Goal: Information Seeking & Learning: Find specific fact

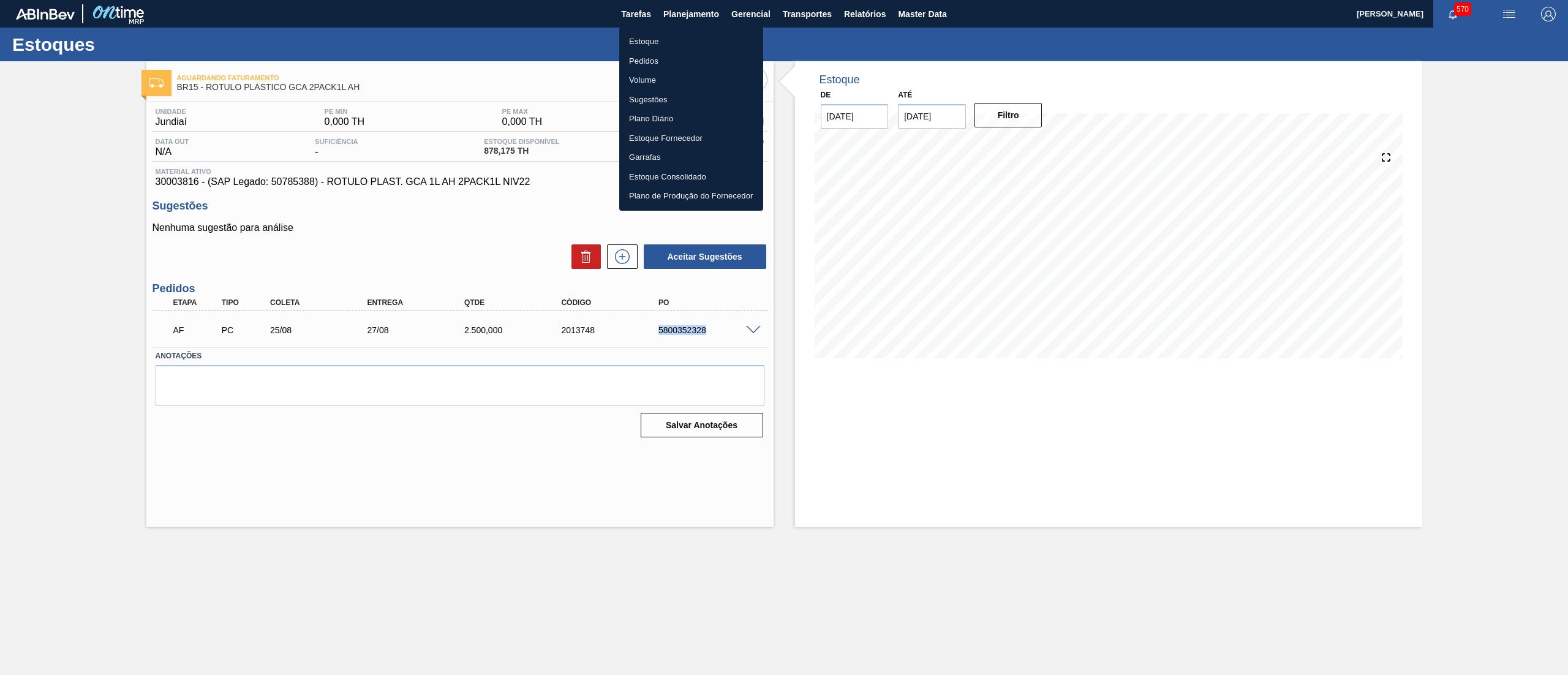
click at [685, 44] on li "Estoque" at bounding box center [691, 42] width 144 height 20
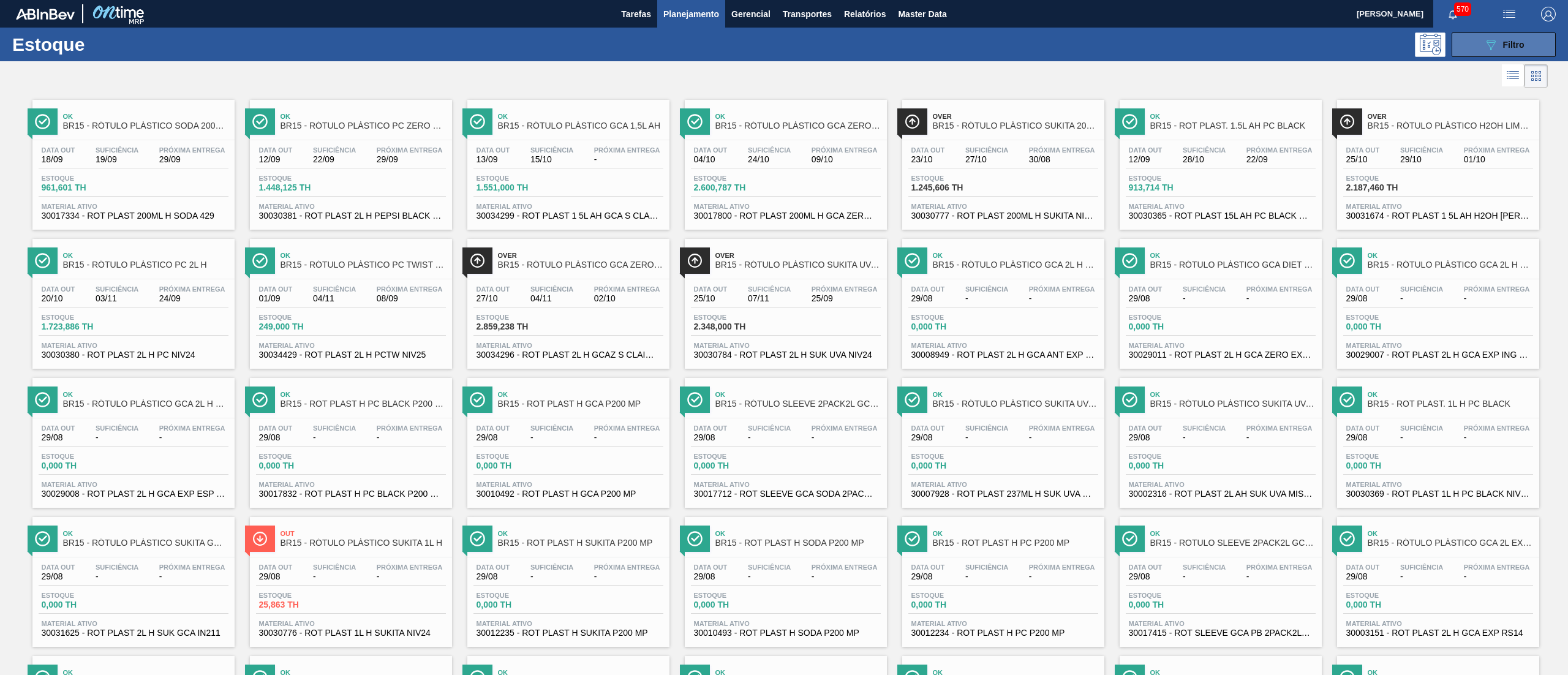
click at [1487, 49] on icon "089F7B8B-B2A5-4AFE-B5C0-19BA573D28AC" at bounding box center [1491, 45] width 15 height 15
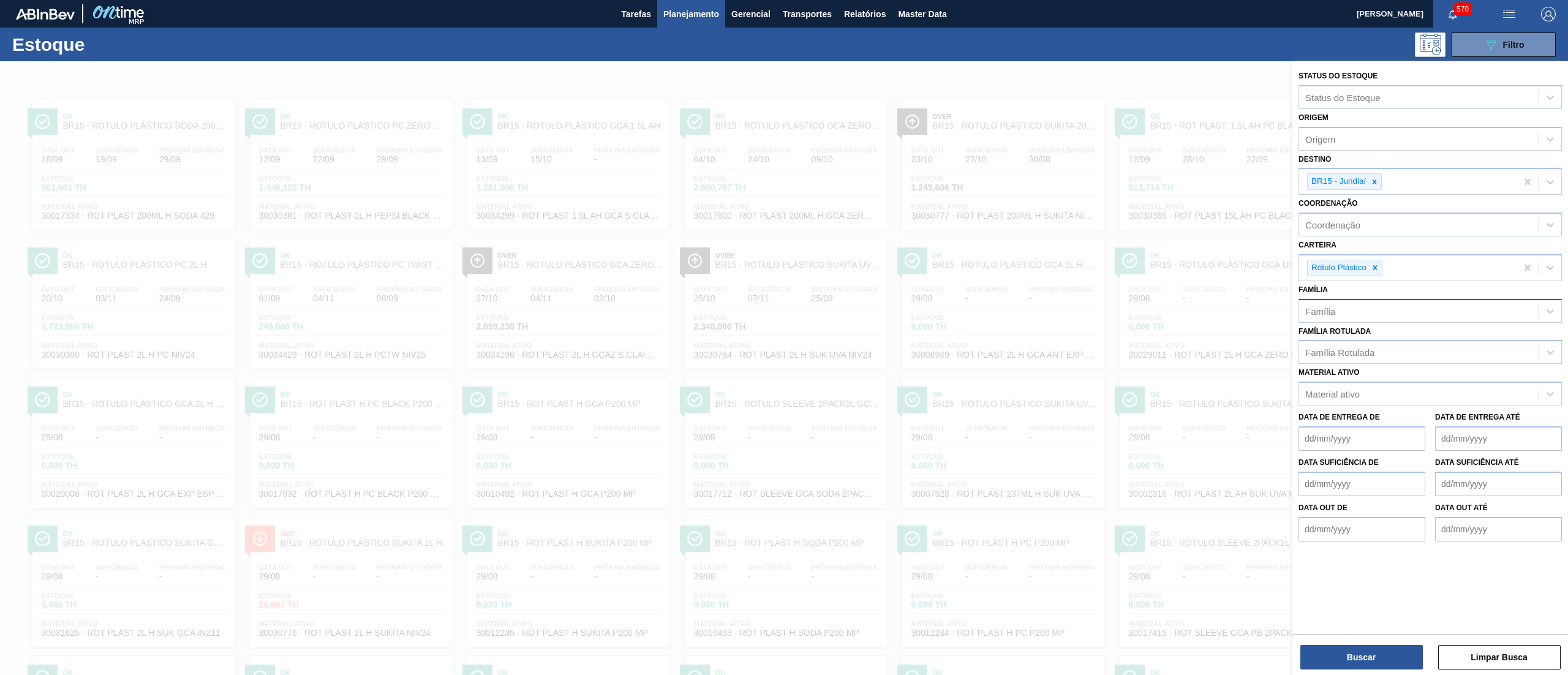
click at [1375, 305] on div "Família" at bounding box center [1419, 311] width 239 height 18
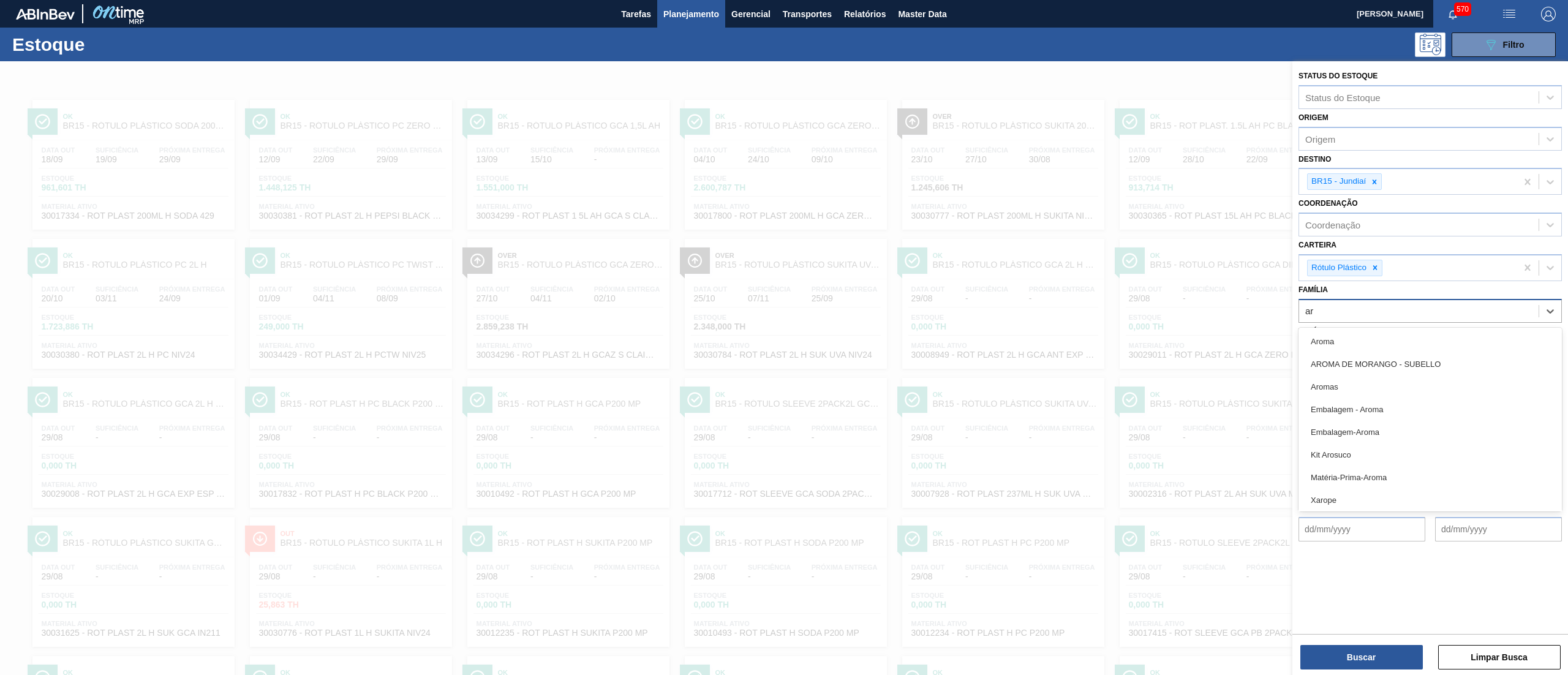
type input "a"
click at [1364, 294] on div "Família option , deselected. option [BEES] Água focused, 1 of 101. 101 results …" at bounding box center [1430, 302] width 263 height 42
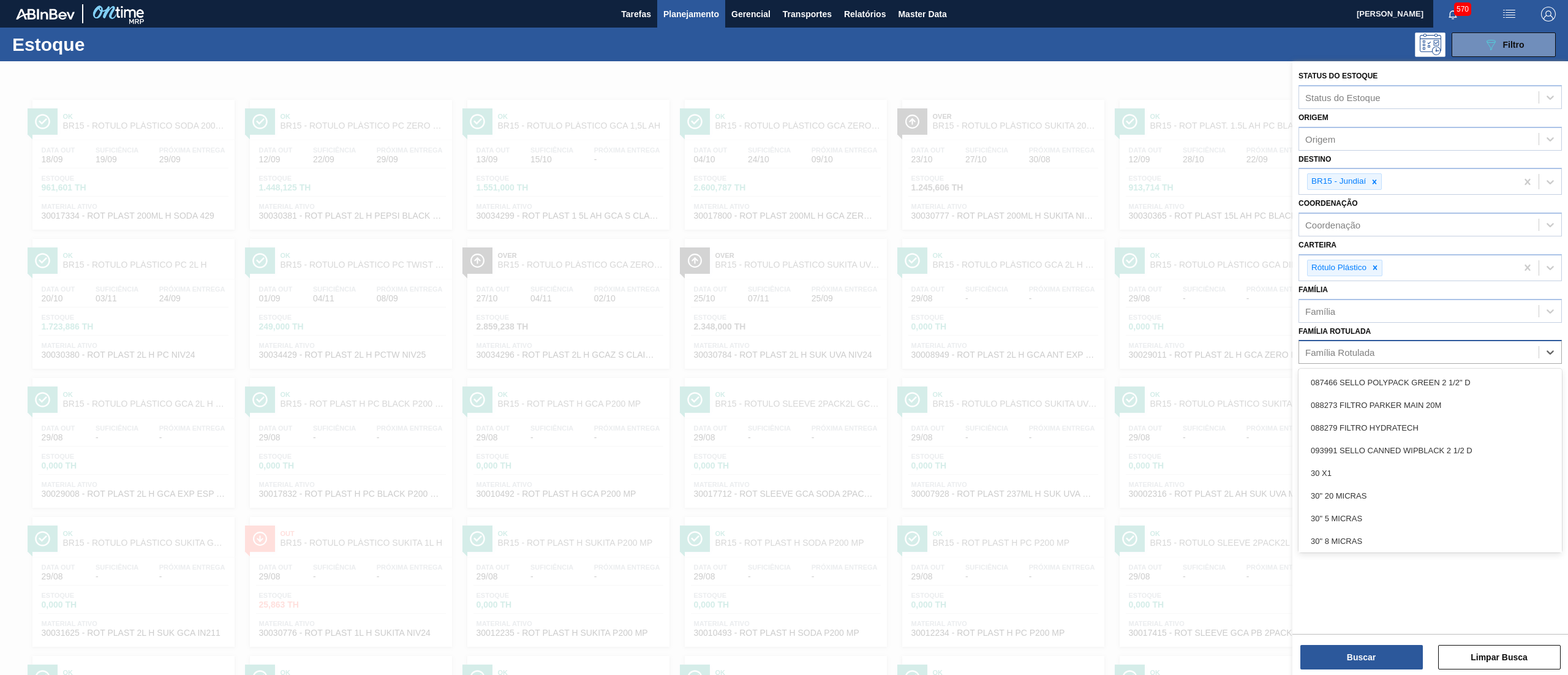
click at [1405, 349] on div "Família Rotulada" at bounding box center [1419, 353] width 239 height 18
type Rotulada "a"
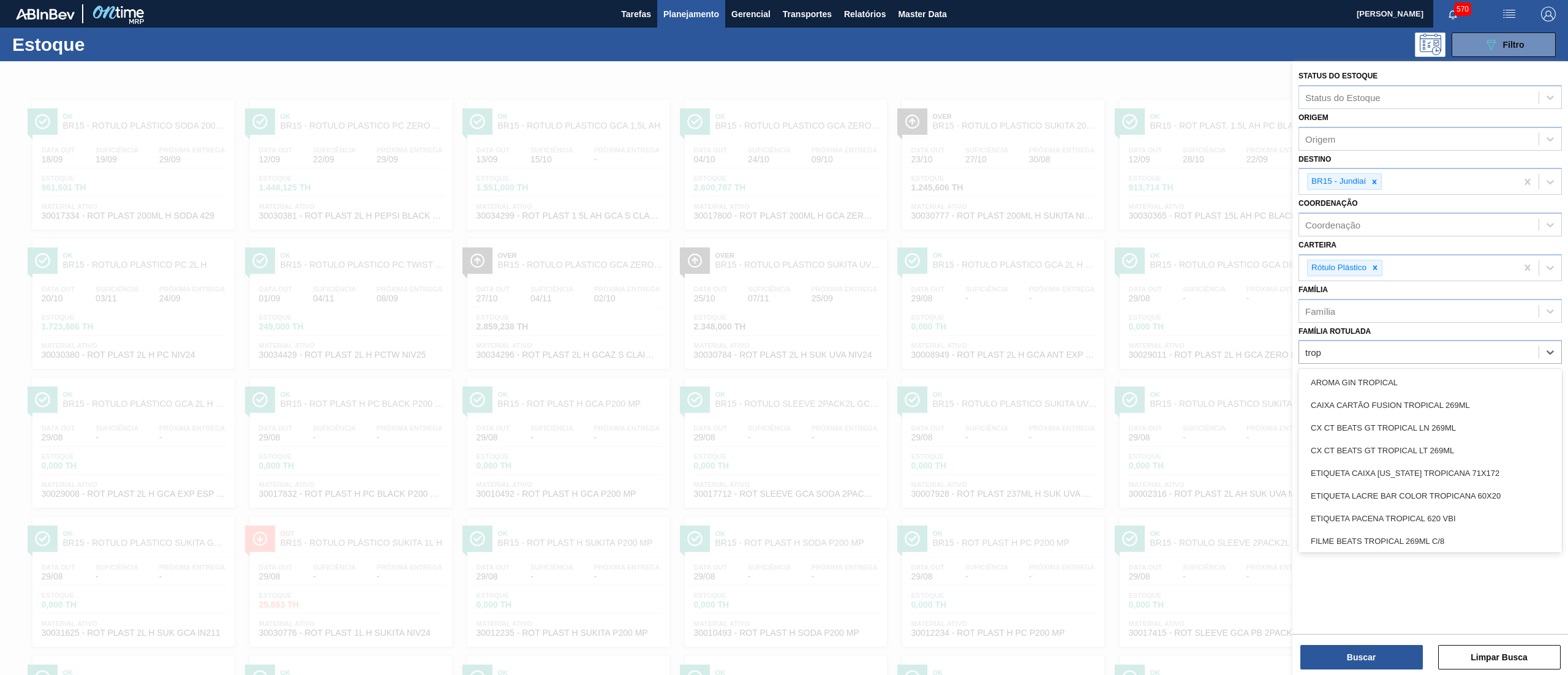
type Rotulada "tropi"
click at [1407, 373] on div "AROMA GIN TROPICAL" at bounding box center [1430, 382] width 263 height 23
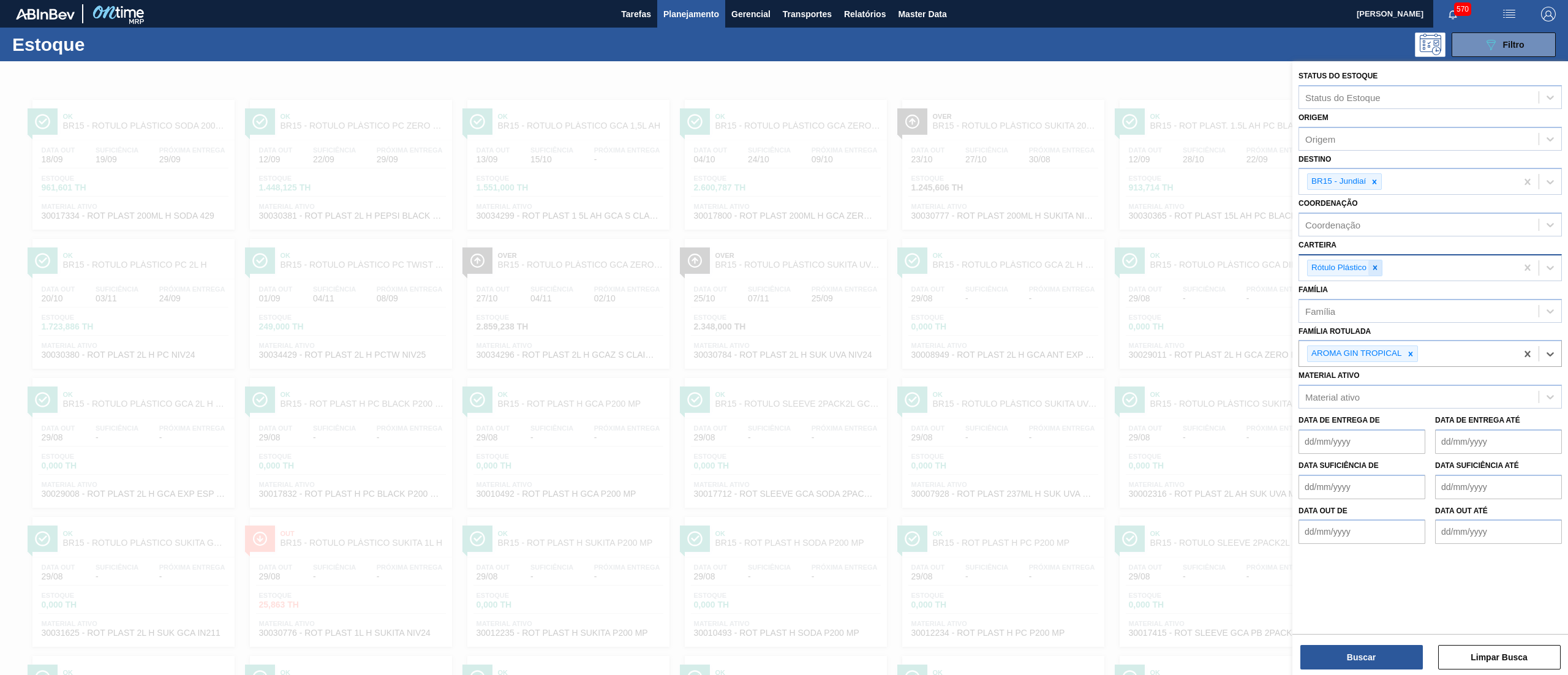
click at [1378, 271] on icon at bounding box center [1375, 267] width 9 height 9
click at [1373, 183] on icon at bounding box center [1375, 182] width 9 height 9
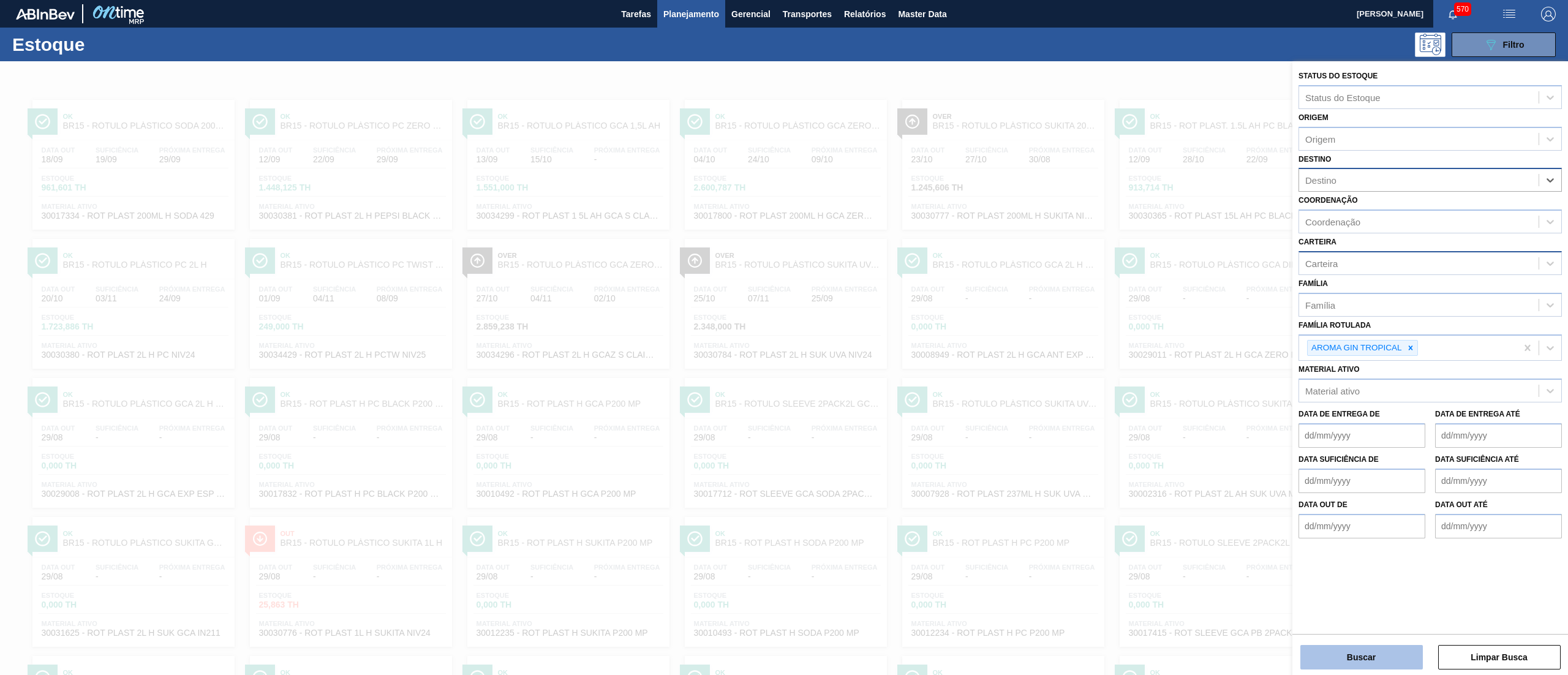
click at [1347, 654] on button "Buscar" at bounding box center [1361, 658] width 122 height 25
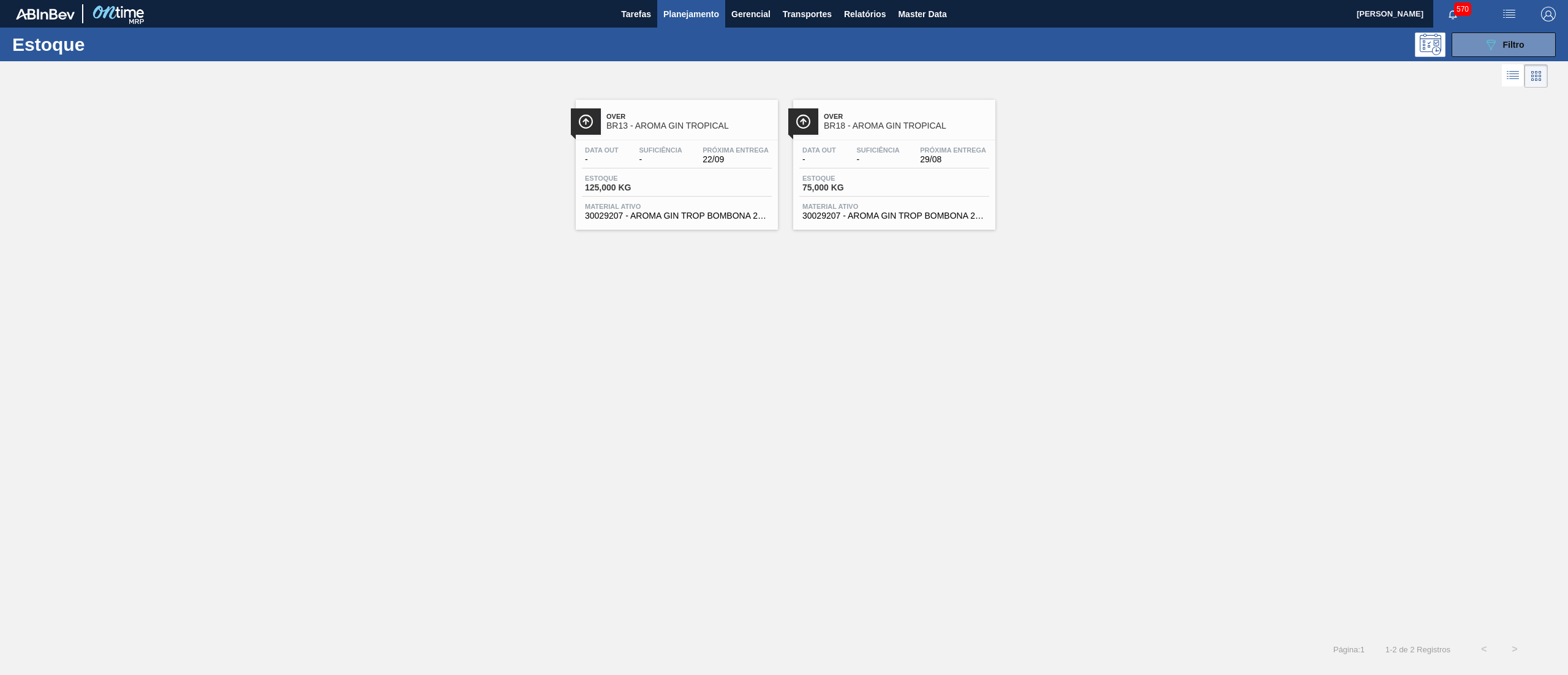
click at [707, 222] on div "Data out - Suficiência - Próxima Entrega 22/09 Estoque 125,000 KG Material ativ…" at bounding box center [677, 182] width 202 height 83
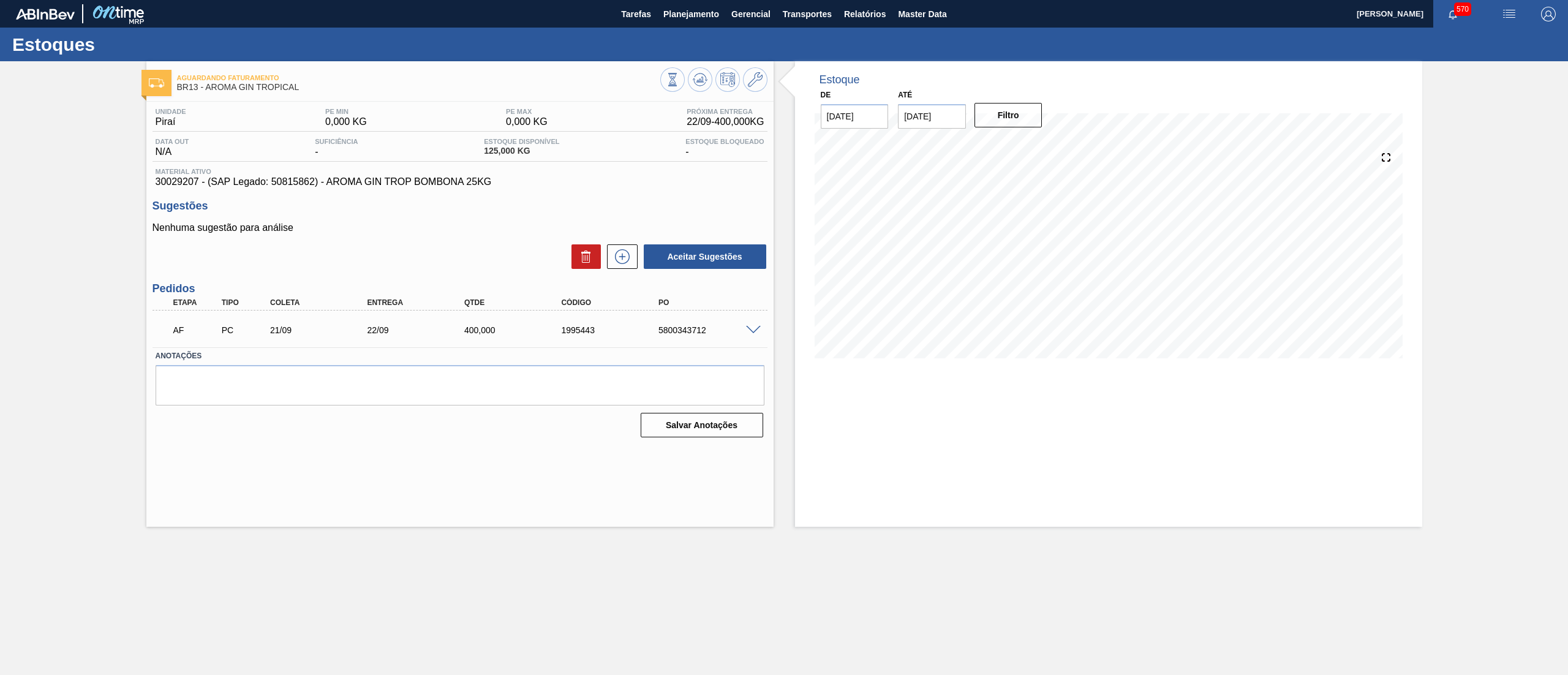
click at [752, 333] on span at bounding box center [753, 330] width 15 height 9
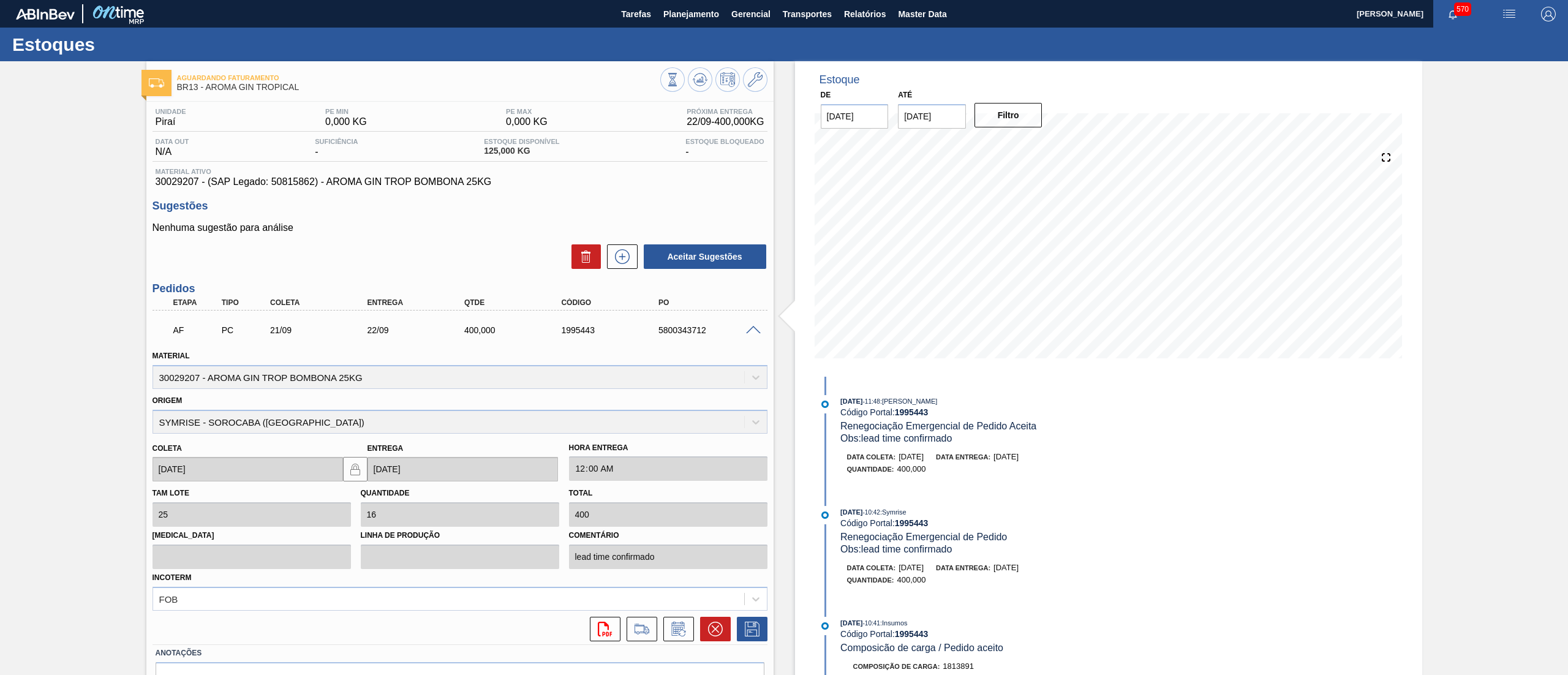
click at [752, 333] on span at bounding box center [753, 330] width 15 height 9
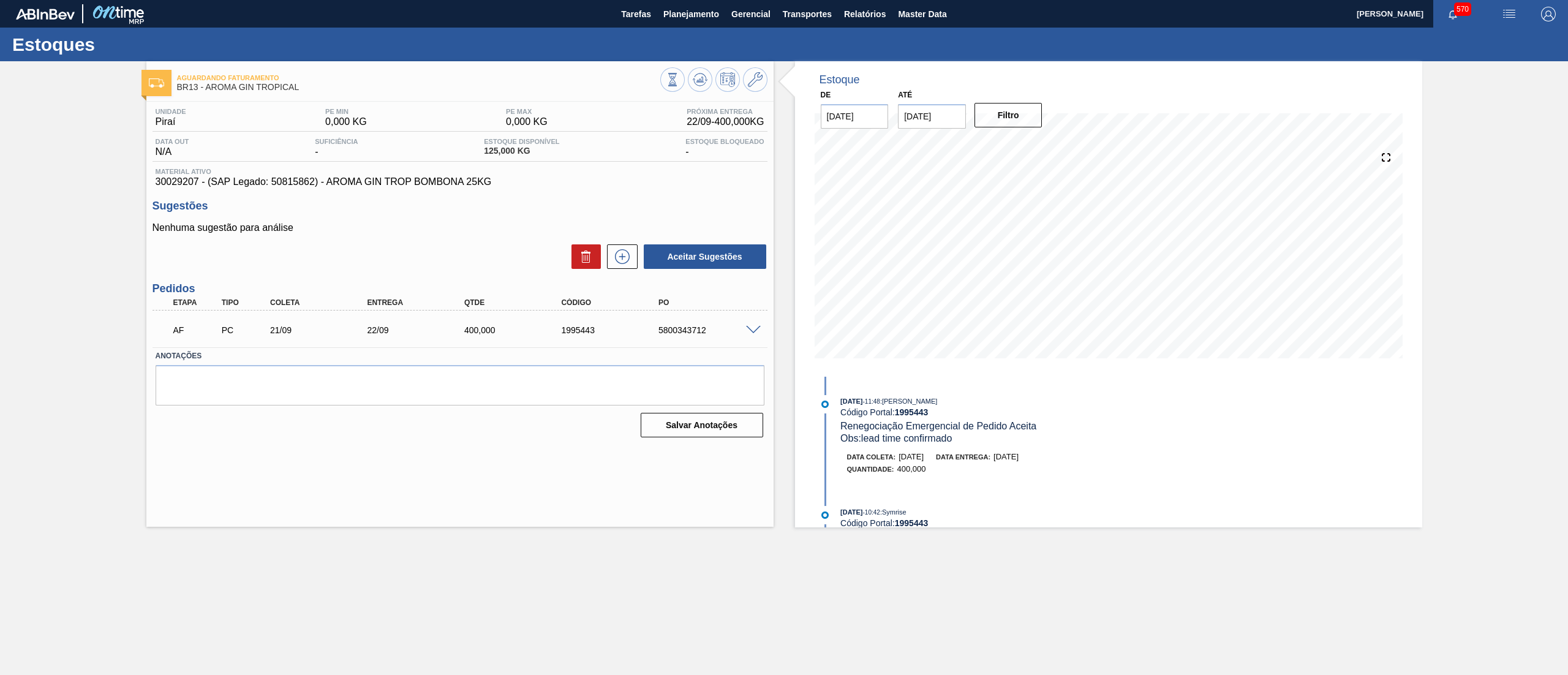
click at [752, 333] on span at bounding box center [753, 330] width 15 height 9
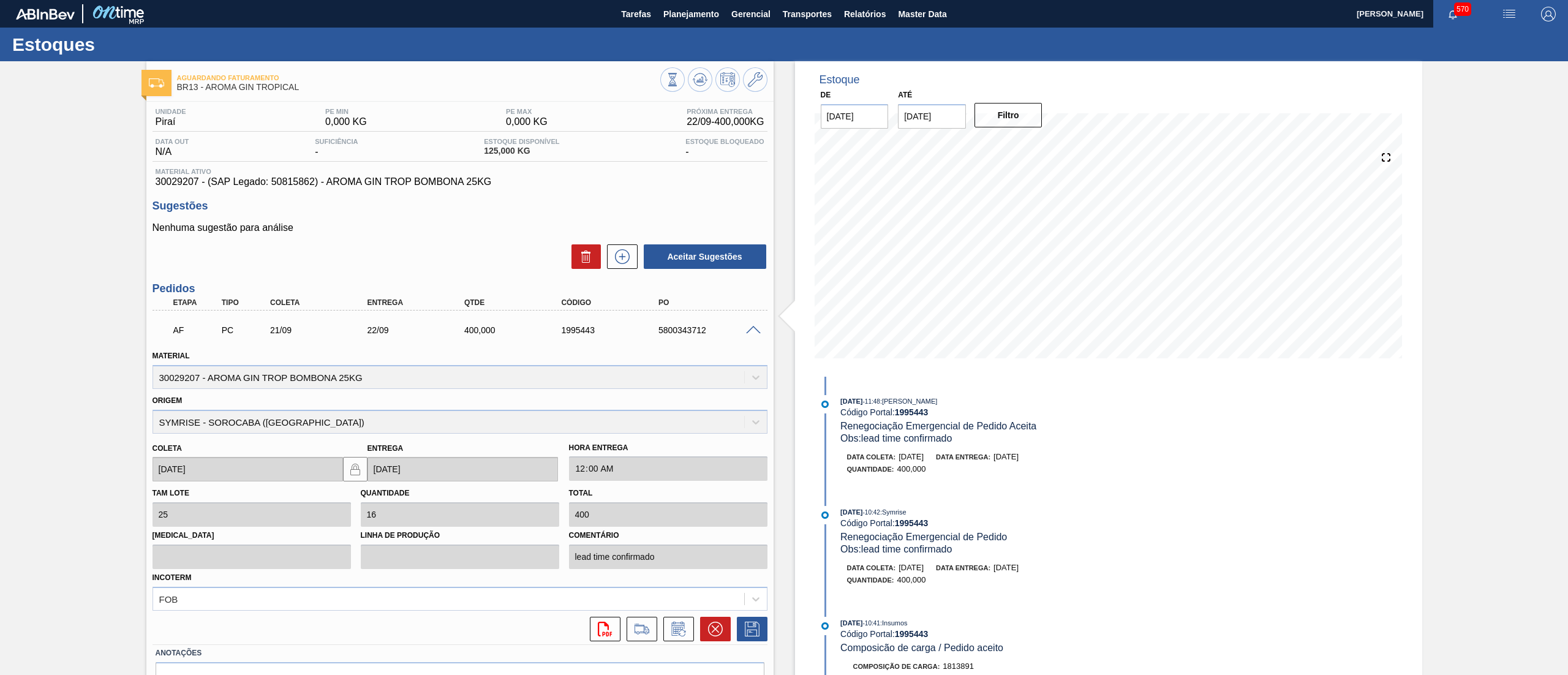
scroll to position [585, 0]
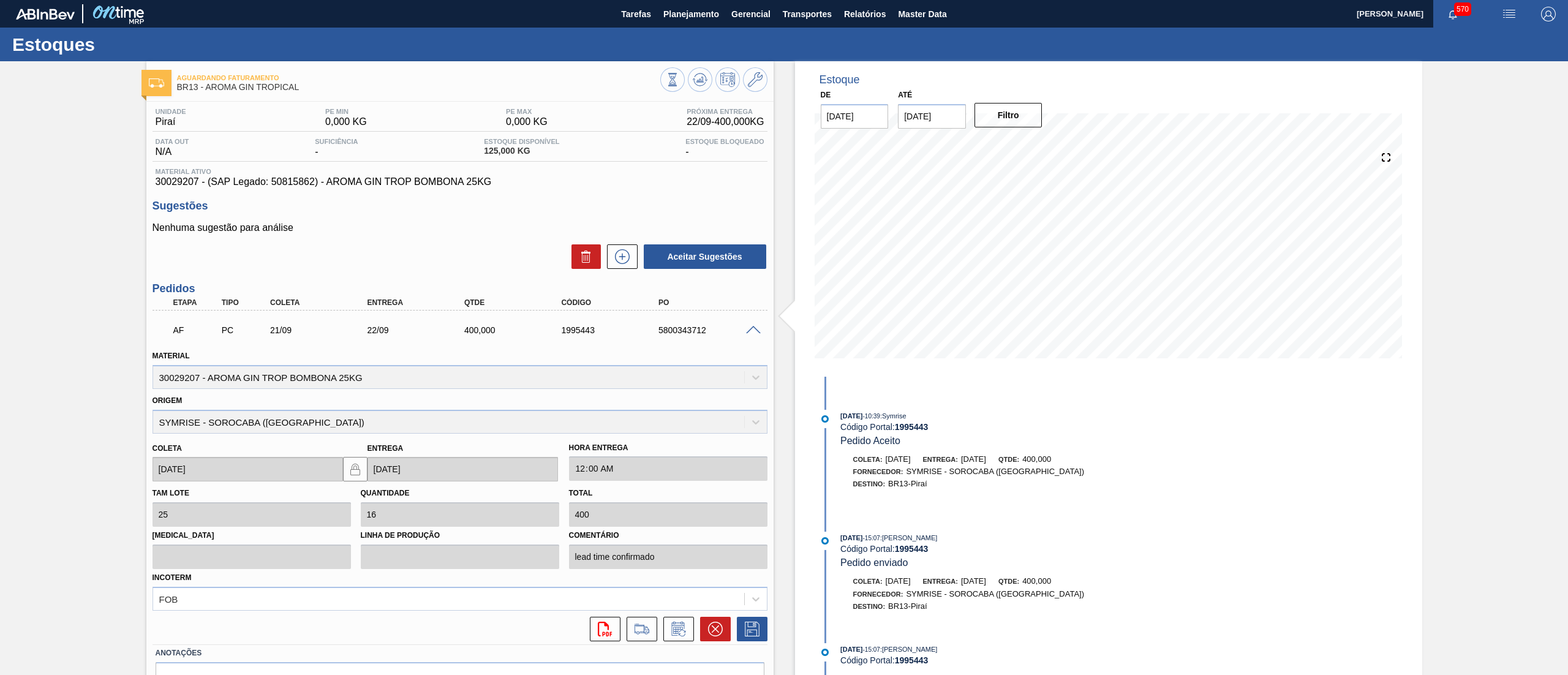
click at [751, 328] on span at bounding box center [753, 330] width 15 height 9
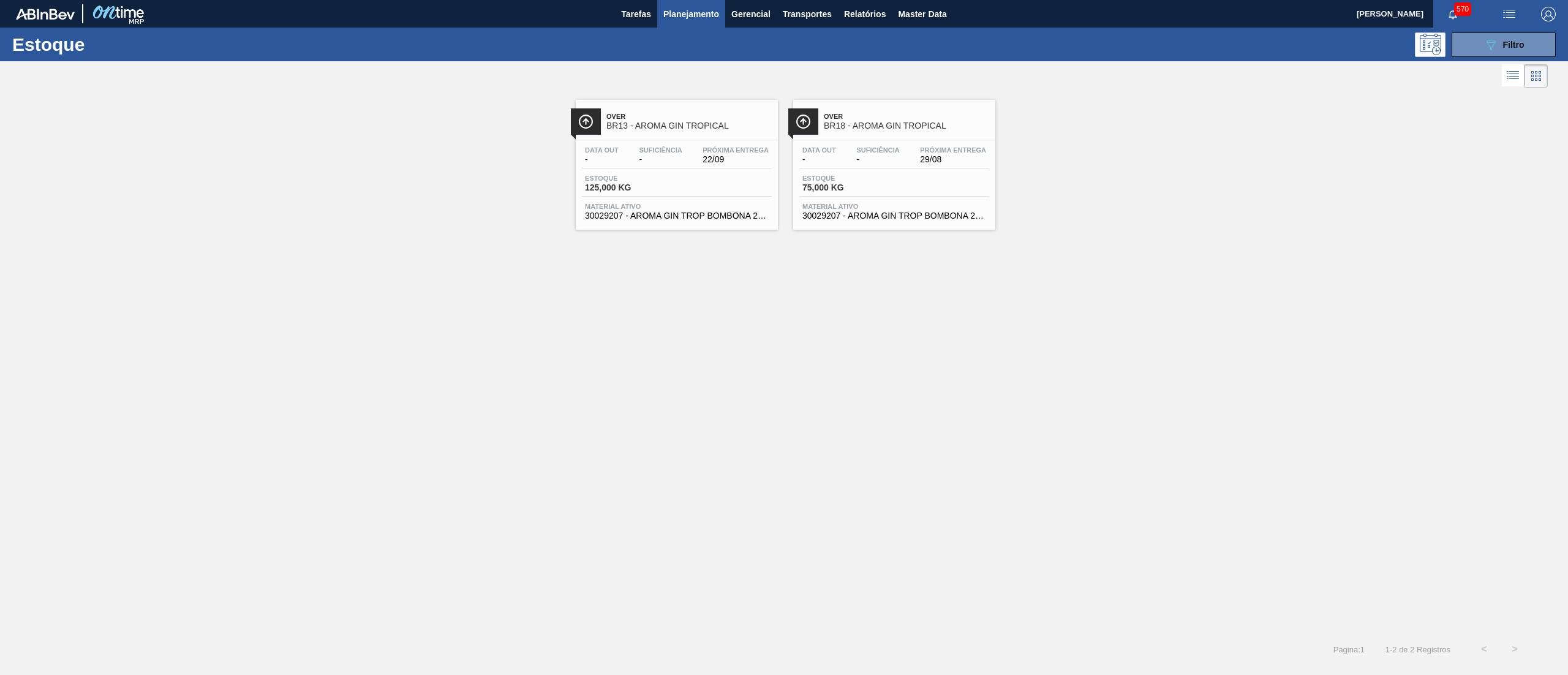
click at [903, 213] on span "30029207 - AROMA GIN TROP BOMBONA 25KG" at bounding box center [894, 215] width 184 height 9
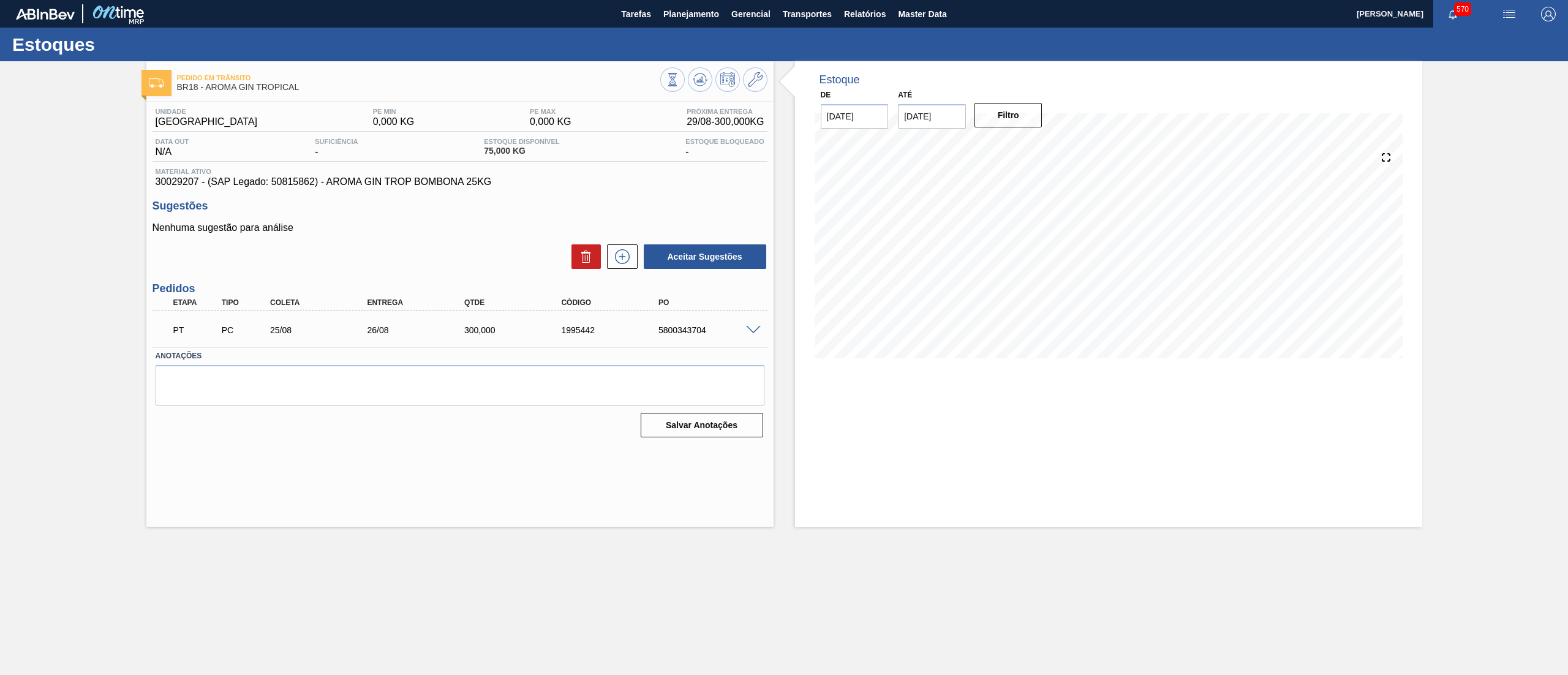
click at [753, 328] on span at bounding box center [753, 330] width 15 height 9
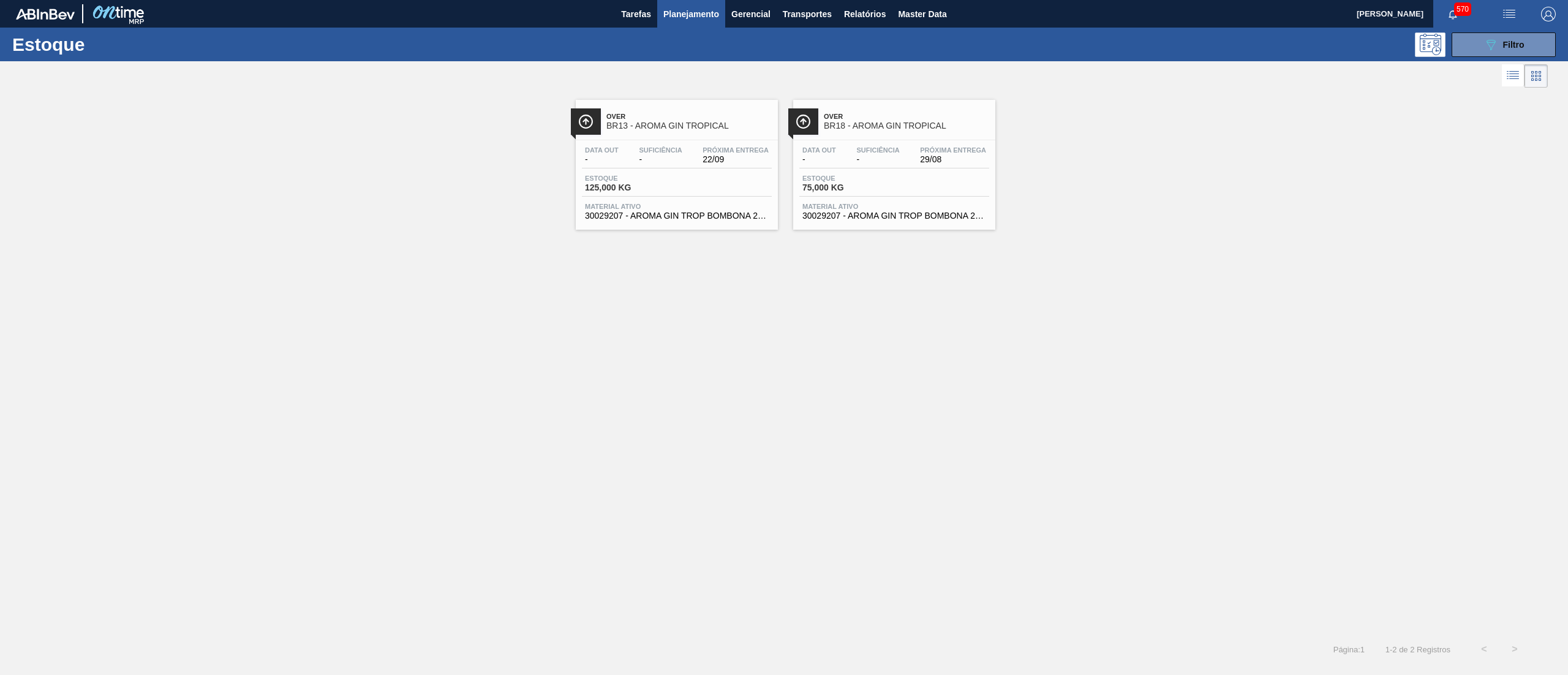
click at [670, 217] on span "30029207 - AROMA GIN TROP BOMBONA 25KG" at bounding box center [677, 215] width 184 height 9
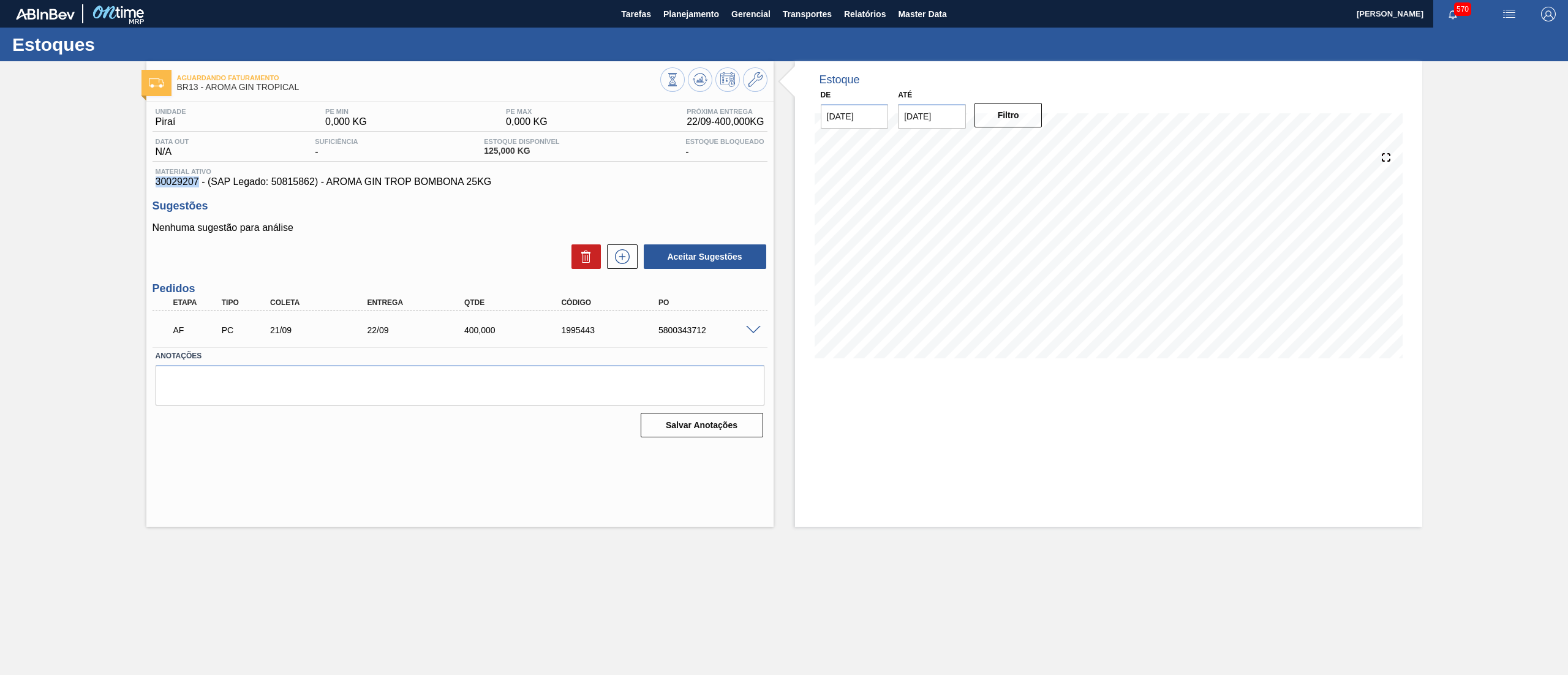
drag, startPoint x: 156, startPoint y: 183, endPoint x: 198, endPoint y: 186, distance: 42.1
click at [198, 186] on span "30029207 - (SAP Legado: 50815862) - AROMA GIN TROP BOMBONA 25KG" at bounding box center [460, 182] width 609 height 11
copy span "30029207"
click at [687, 16] on span "Planejamento" at bounding box center [691, 14] width 56 height 15
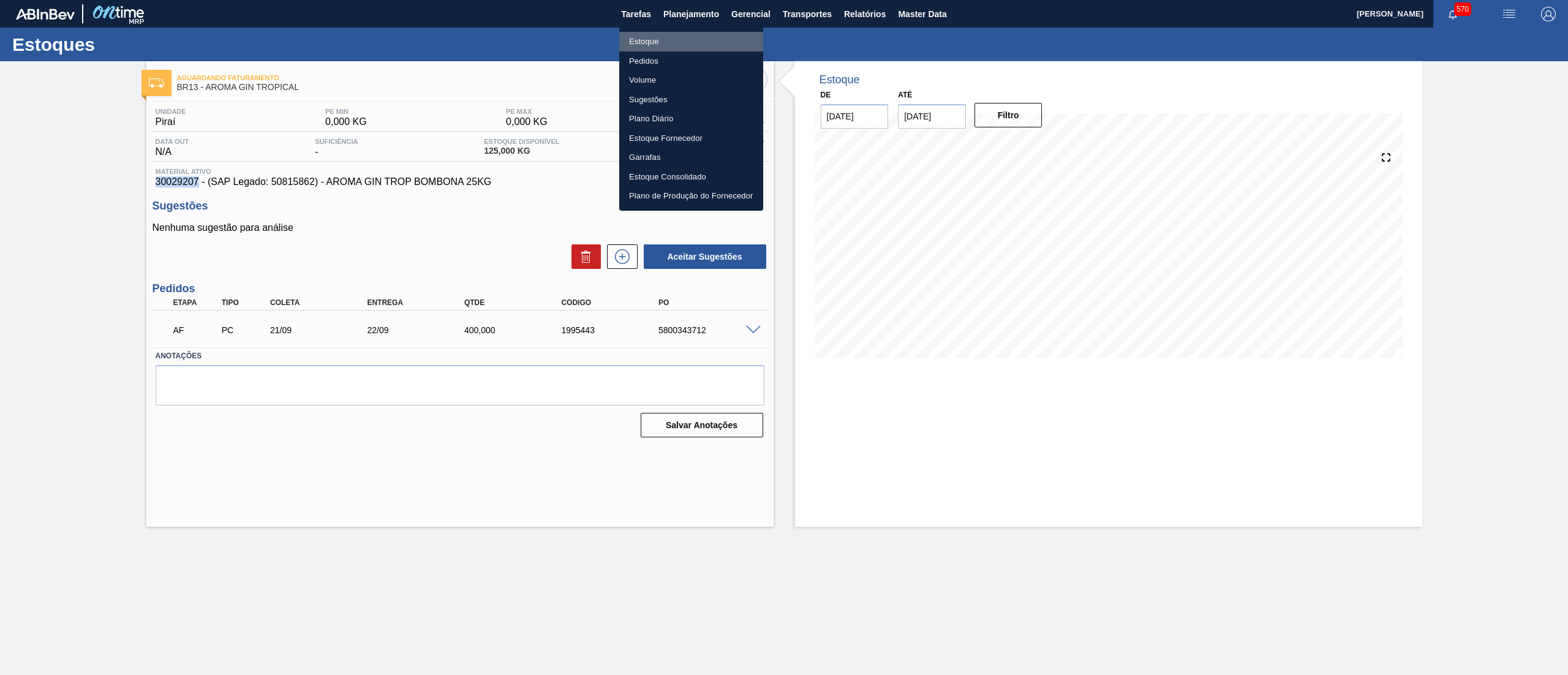
click at [681, 37] on li "Estoque" at bounding box center [691, 42] width 144 height 20
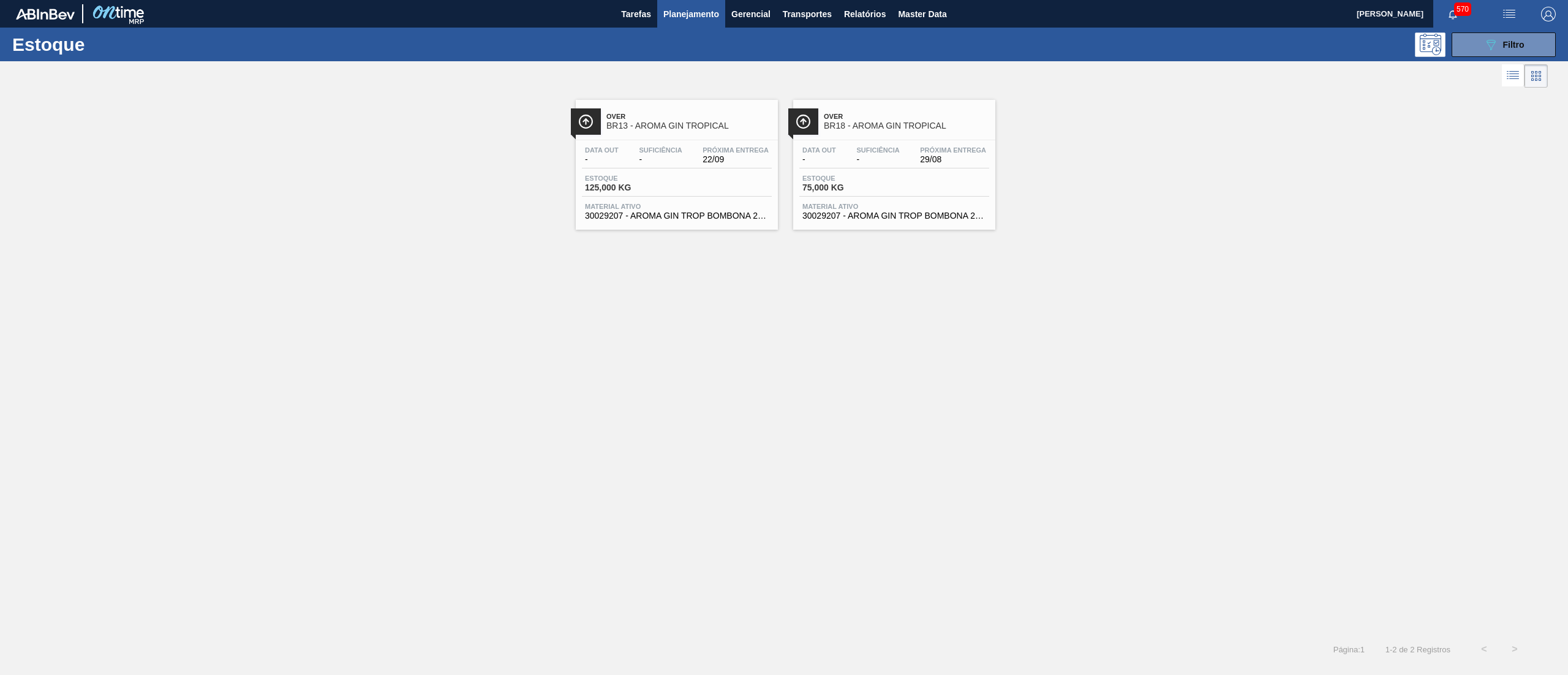
click at [729, 217] on span "30029207 - AROMA GIN TROP BOMBONA 25KG" at bounding box center [677, 215] width 184 height 9
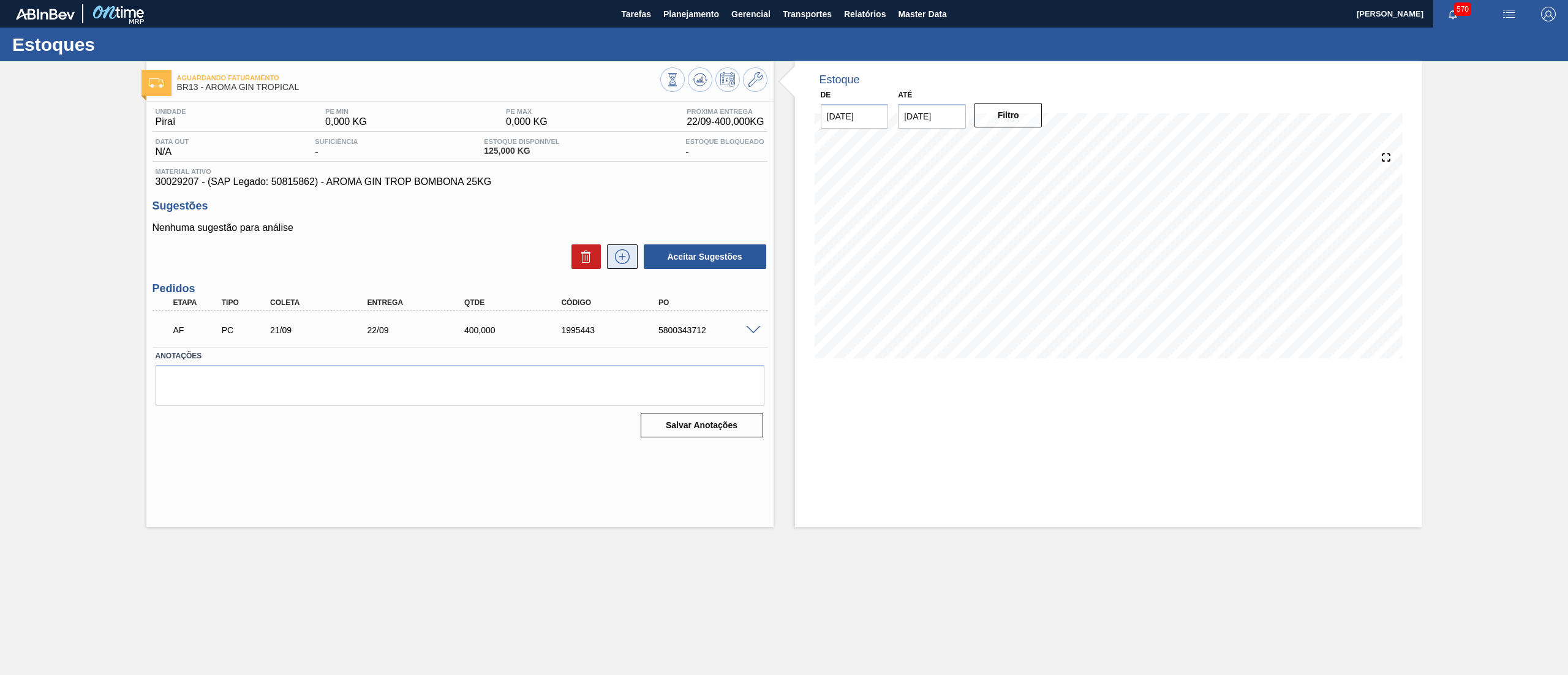
click at [626, 257] on icon at bounding box center [622, 257] width 20 height 15
